Goal: Find specific page/section: Find specific page/section

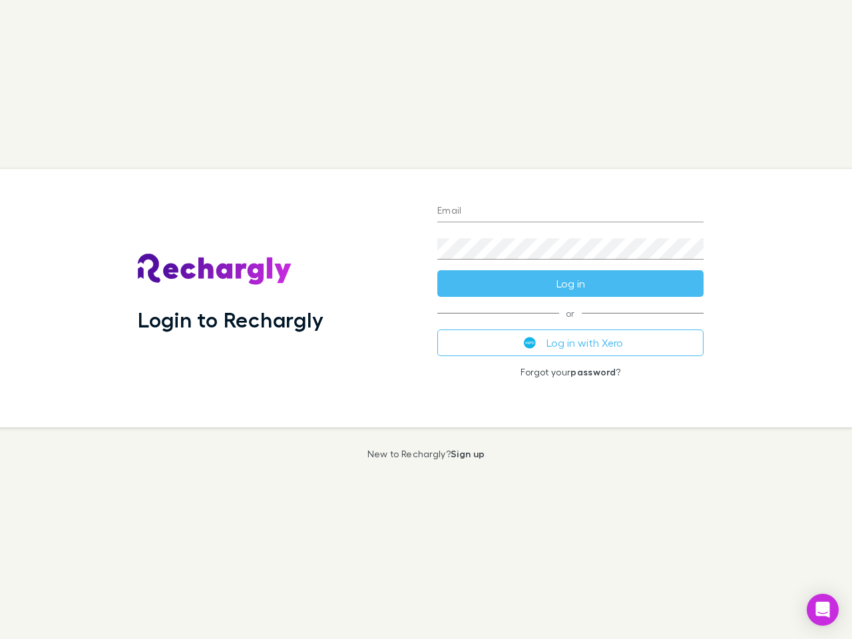
click at [426, 320] on div "Login to Rechargly" at bounding box center [277, 298] width 300 height 258
click at [571, 212] on input "Email" at bounding box center [570, 211] width 266 height 21
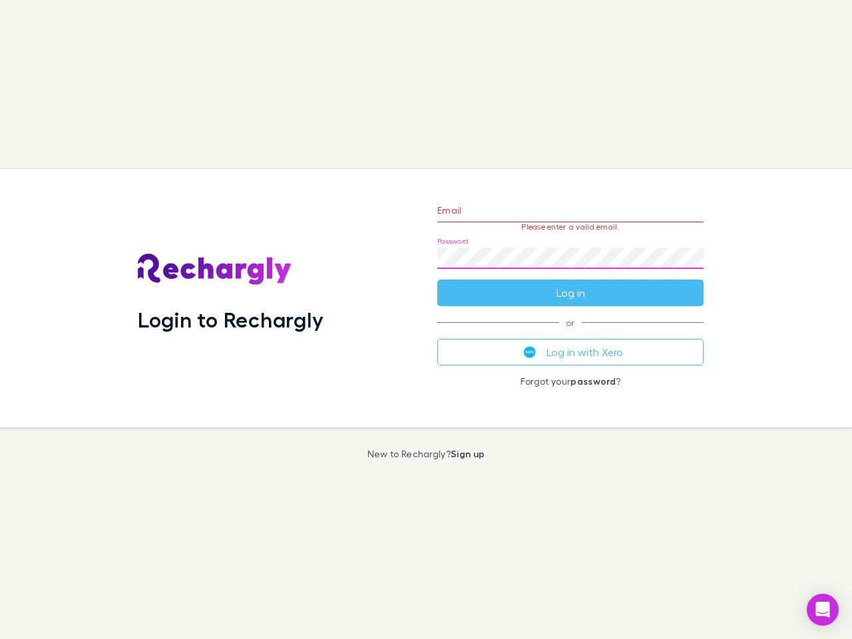
click at [571, 284] on form "Email Please enter a valid email. Password Log in" at bounding box center [570, 248] width 266 height 116
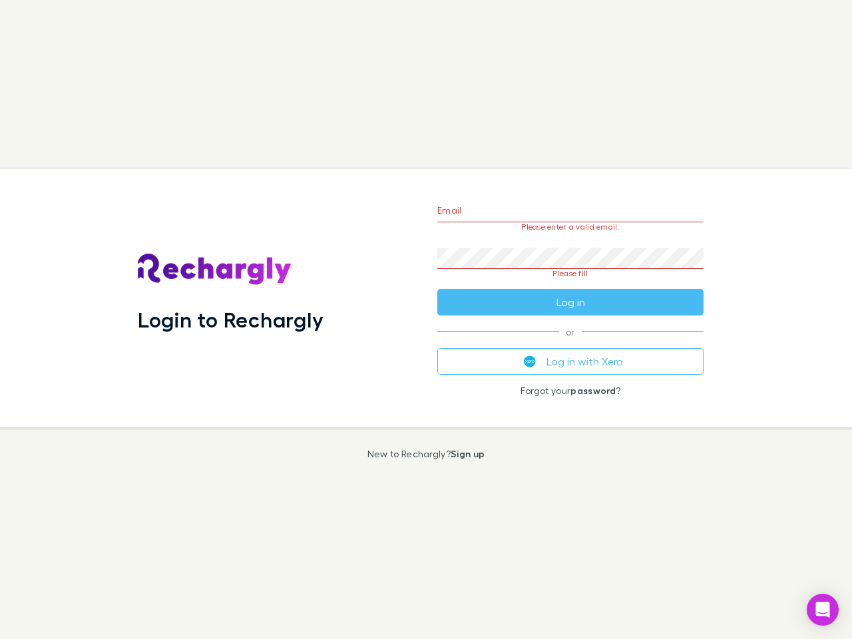
click at [571, 343] on div "Email Please enter a valid email. Password Please fill Log in or Log in with Xe…" at bounding box center [571, 298] width 288 height 258
click at [823, 610] on icon "Open Intercom Messenger" at bounding box center [823, 610] width 14 height 16
